Goal: Understand process/instructions

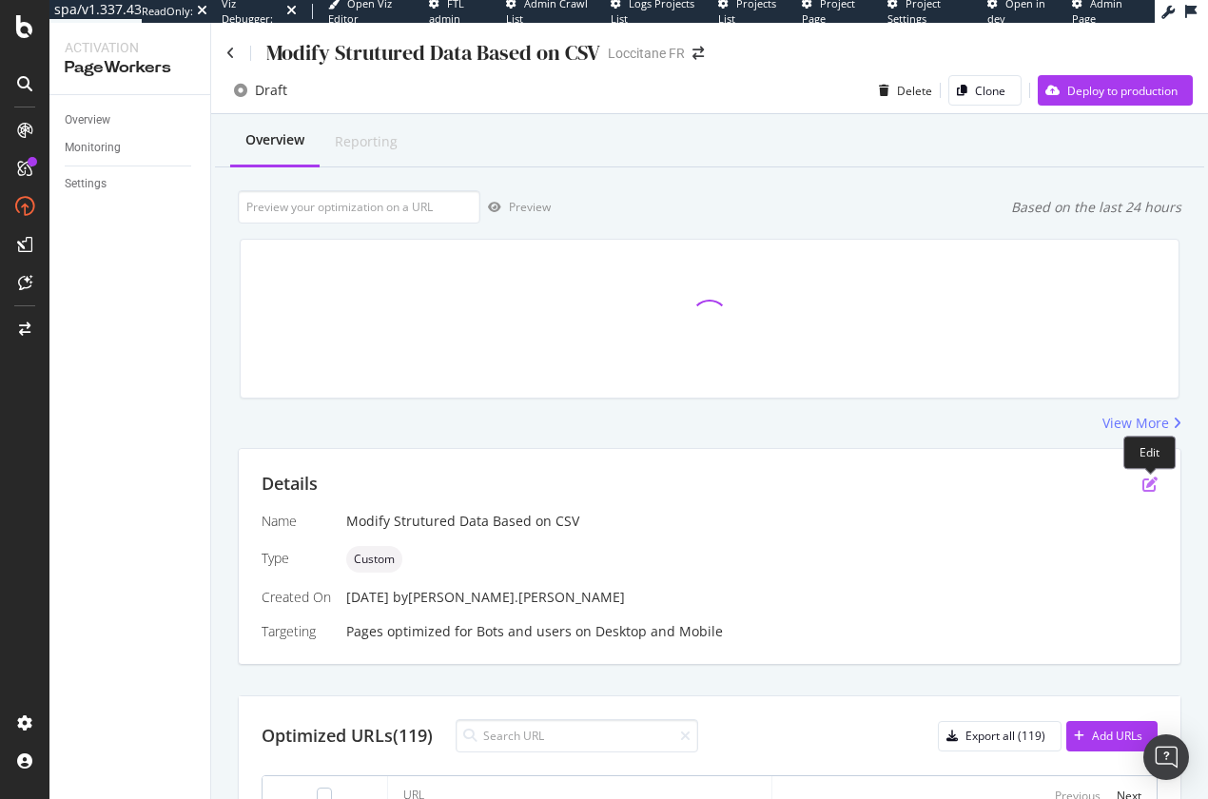
click at [1149, 487] on icon "pen-to-square" at bounding box center [1149, 483] width 15 height 15
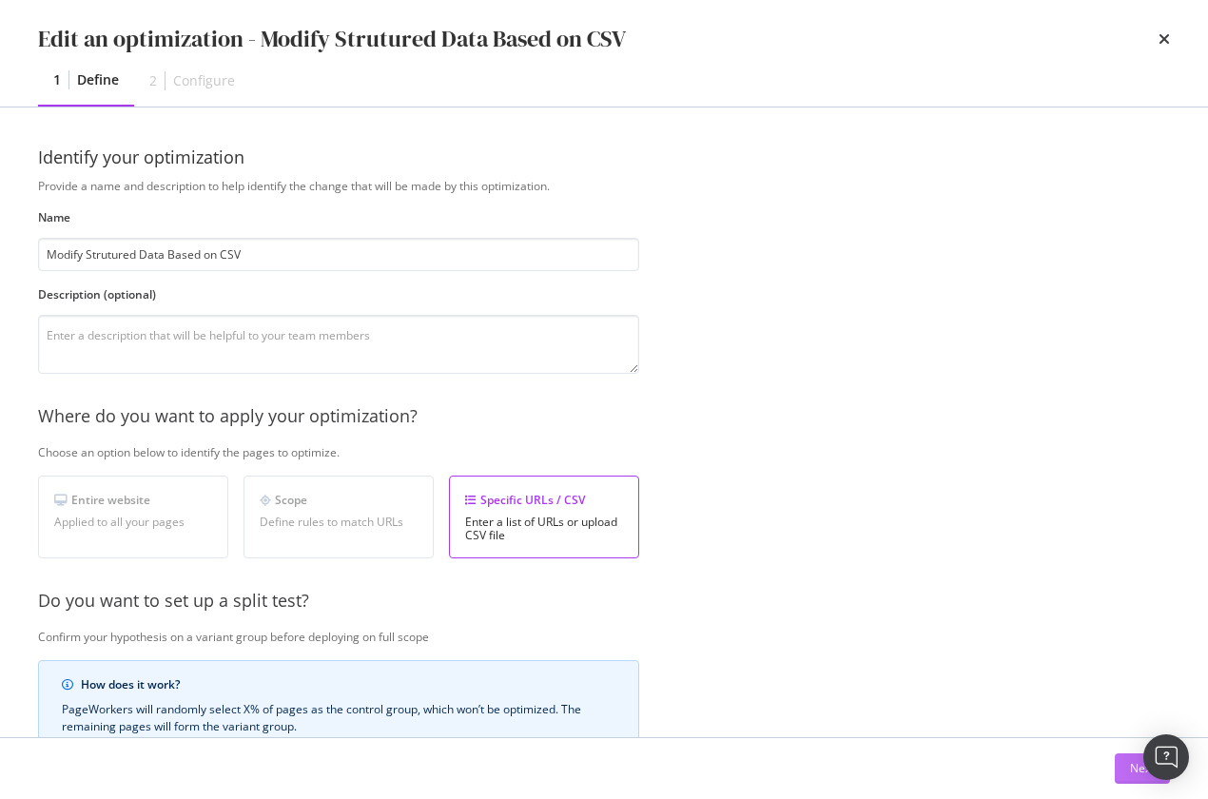
click at [1118, 769] on button "Next" at bounding box center [1142, 768] width 55 height 30
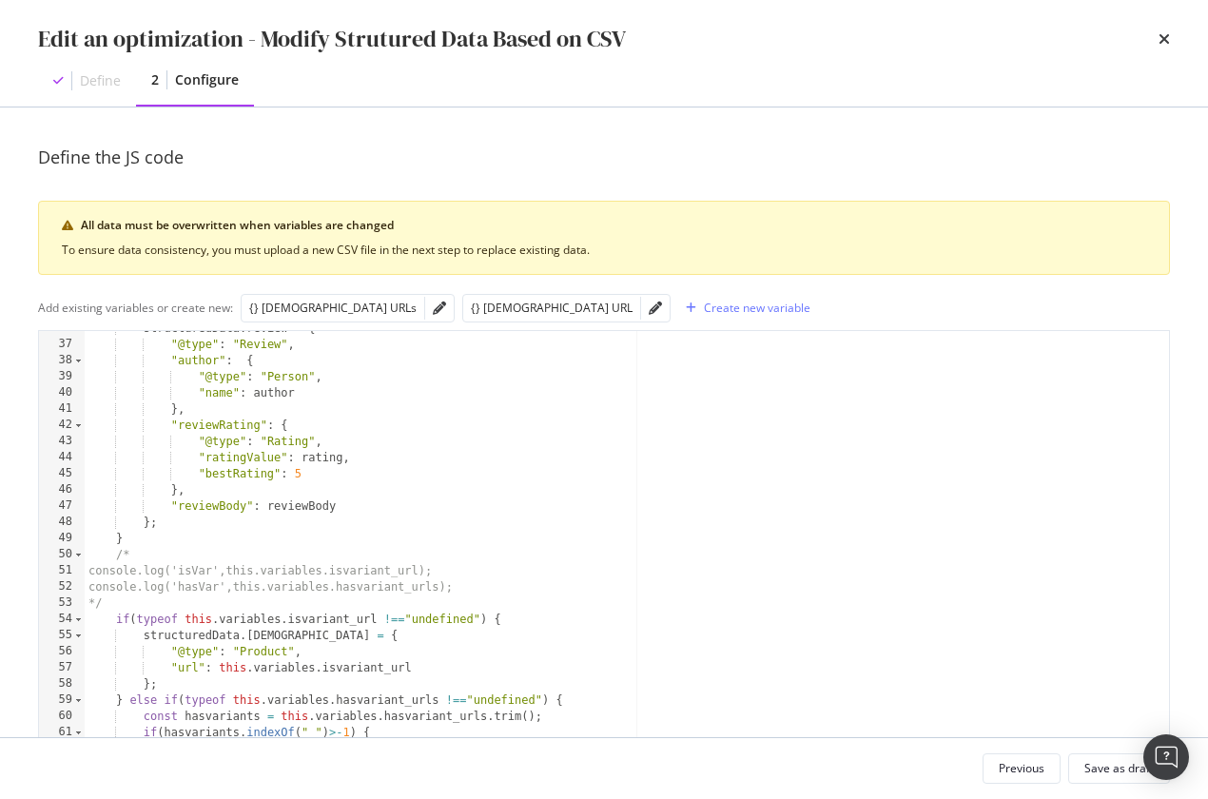
scroll to position [829, 0]
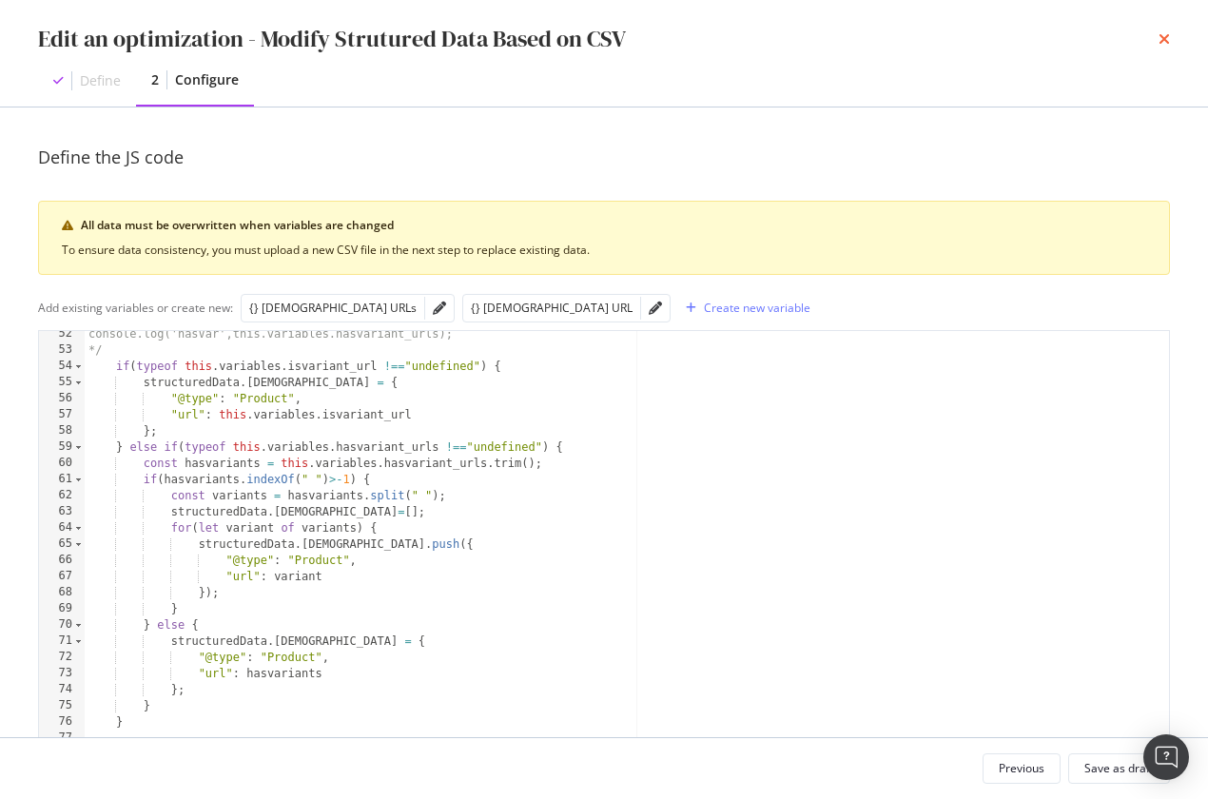
click at [1164, 36] on icon "times" at bounding box center [1163, 38] width 11 height 15
